Goal: Task Accomplishment & Management: Manage account settings

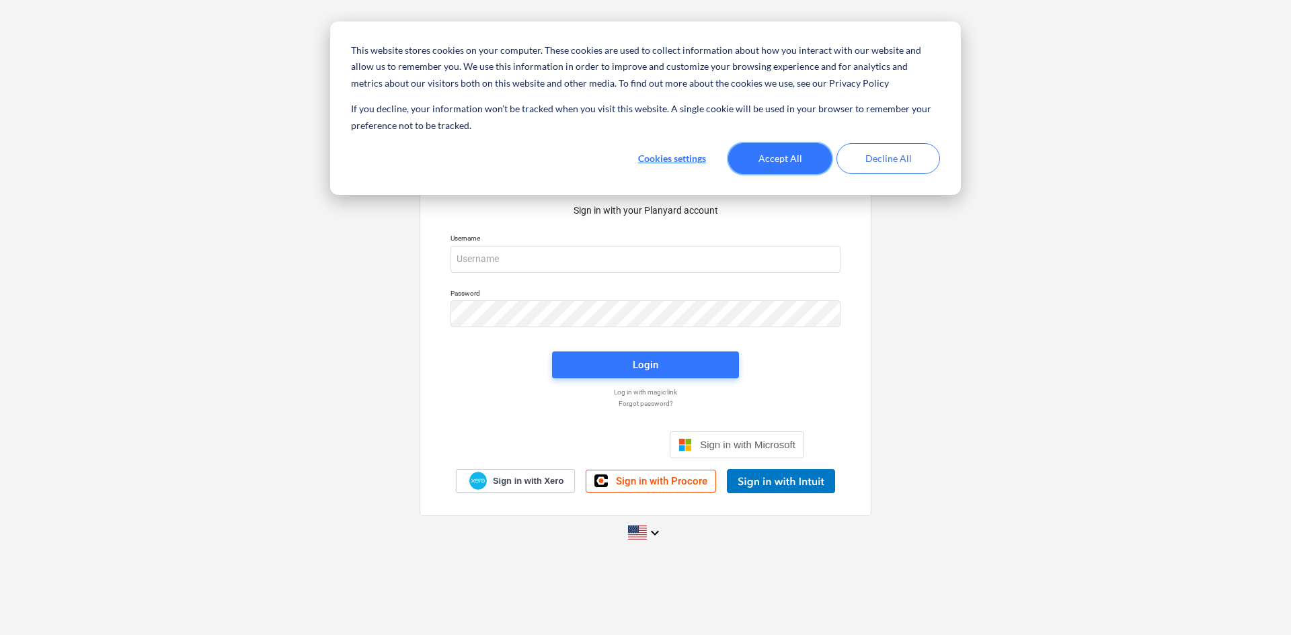
click at [787, 160] on button "Accept All" at bounding box center [780, 158] width 104 height 31
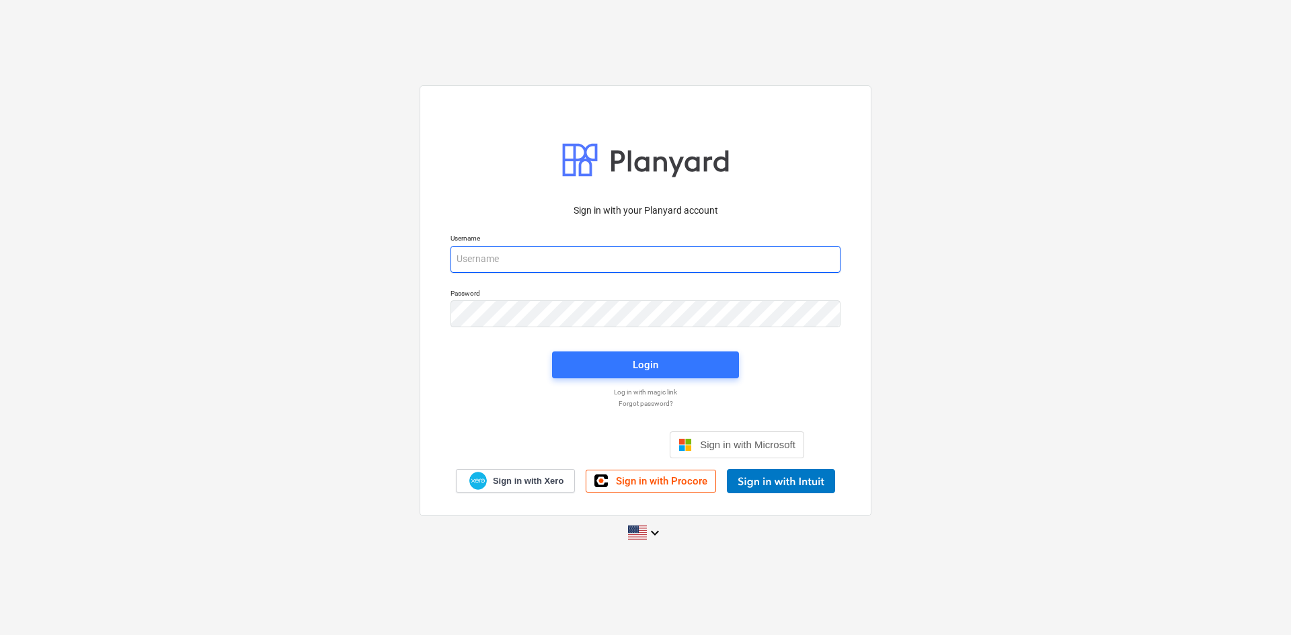
click at [496, 257] on input "email" at bounding box center [645, 259] width 390 height 27
type input "[EMAIL_ADDRESS][DOMAIN_NAME]"
click at [723, 444] on span "Sign in with Microsoft" at bounding box center [747, 445] width 95 height 11
drag, startPoint x: 476, startPoint y: 269, endPoint x: 479, endPoint y: 259, distance: 10.0
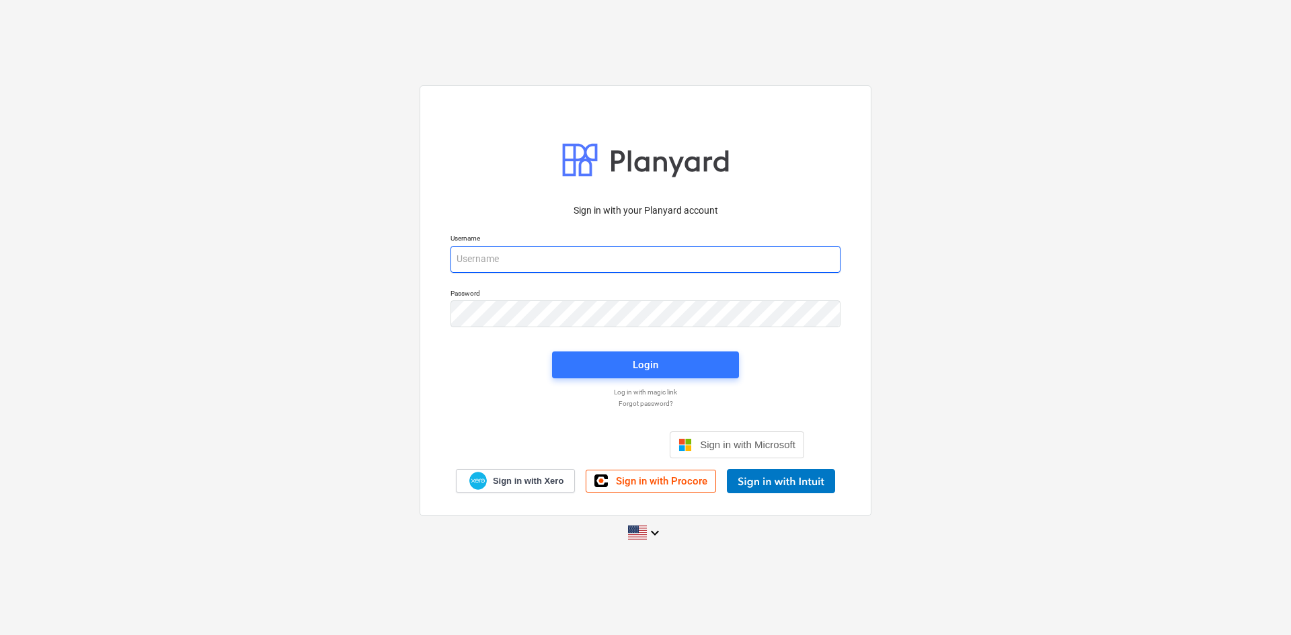
click at [477, 266] on input "email" at bounding box center [645, 259] width 390 height 27
click at [480, 258] on input "email" at bounding box center [645, 259] width 390 height 27
click at [481, 258] on input "email" at bounding box center [645, 259] width 390 height 27
click at [481, 257] on input "email" at bounding box center [645, 259] width 390 height 27
type input "[EMAIL_ADDRESS][DOMAIN_NAME]"
